Goal: Information Seeking & Learning: Learn about a topic

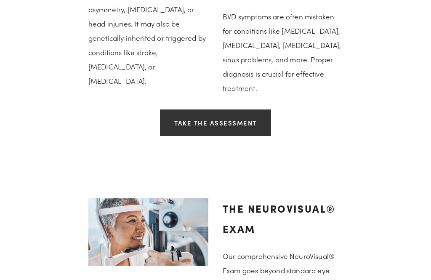
scroll to position [1026, 0]
click at [248, 114] on link "Take the Assessment" at bounding box center [215, 122] width 111 height 27
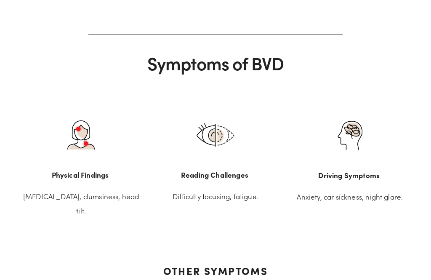
scroll to position [0, 0]
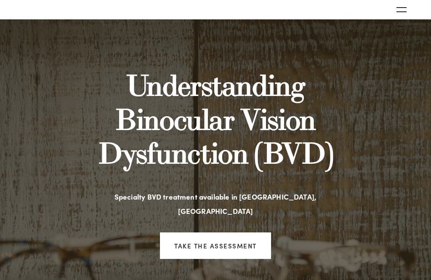
click at [403, 8] on use "Open navigation menu" at bounding box center [401, 10] width 10 height 4
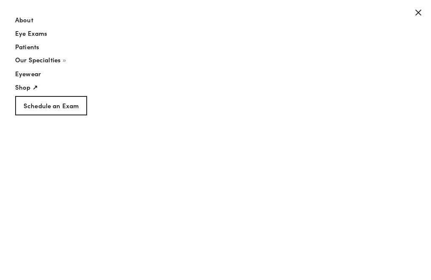
click at [31, 21] on link "About" at bounding box center [202, 21] width 375 height 13
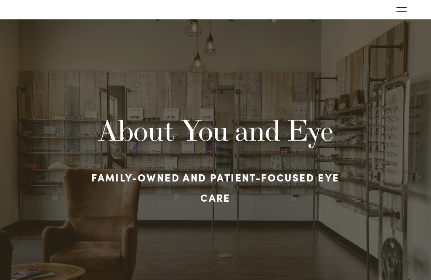
click at [24, 24] on div "About You and Eye Family-owned and patient-focused eye care" at bounding box center [215, 149] width 431 height 260
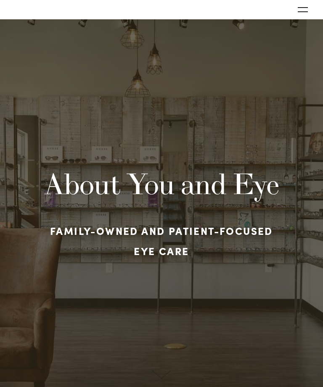
click at [299, 11] on icon "Open navigation menu" at bounding box center [303, 10] width 10 height 6
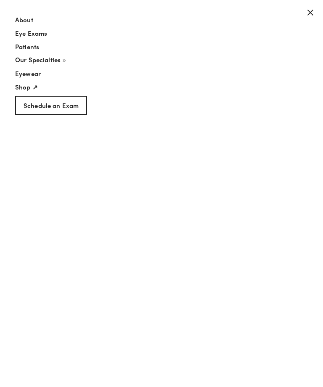
click at [58, 64] on button "Our Specialties" at bounding box center [149, 62] width 268 height 14
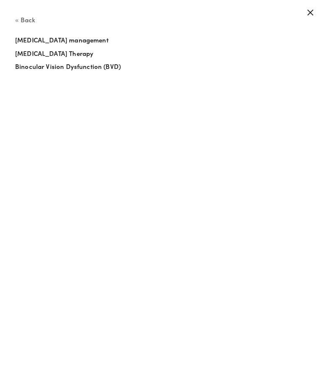
click at [25, 20] on span "Back" at bounding box center [28, 19] width 15 height 9
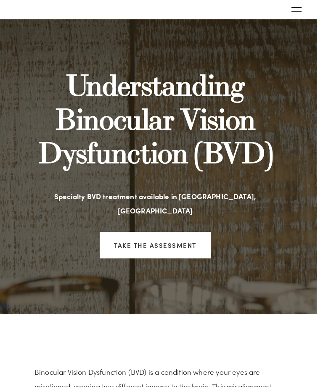
scroll to position [0, 6]
click at [297, 10] on icon "Open navigation menu" at bounding box center [297, 10] width 10 height 6
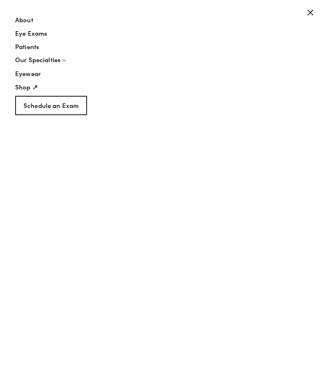
click at [46, 63] on span "Our Specialties" at bounding box center [37, 59] width 45 height 9
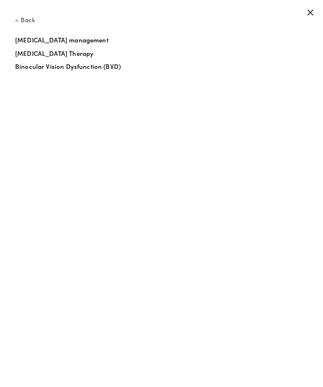
click at [40, 71] on link "Binocular Vision Dysfunction (BVD)" at bounding box center [149, 68] width 268 height 13
